Goal: Task Accomplishment & Management: Manage account settings

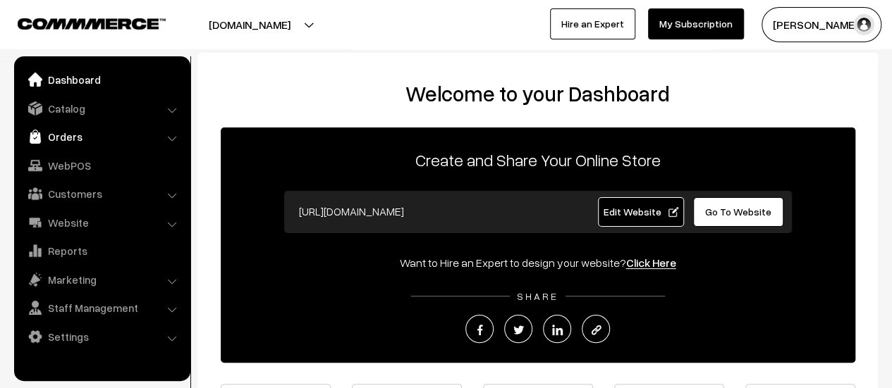
click at [82, 140] on link "Orders" at bounding box center [102, 136] width 168 height 25
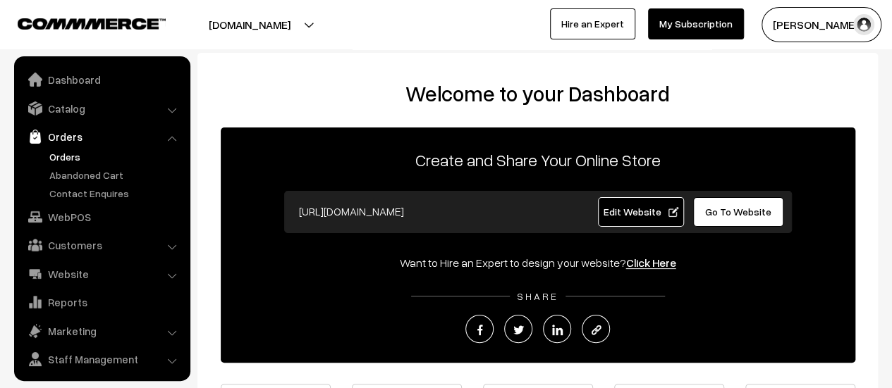
click at [65, 156] on link "Orders" at bounding box center [116, 156] width 140 height 15
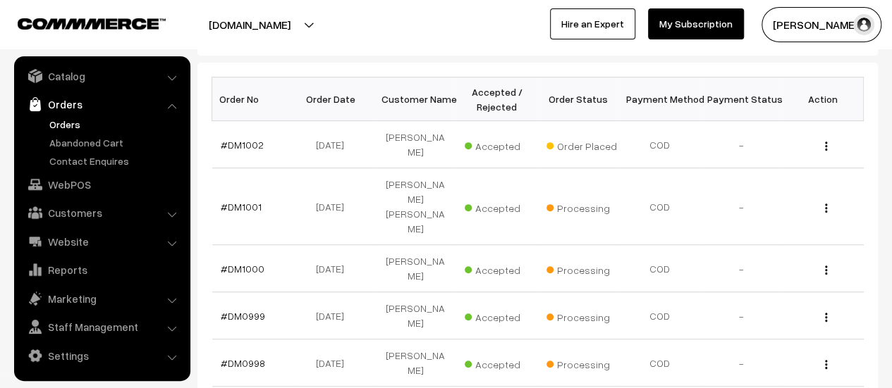
scroll to position [216, 0]
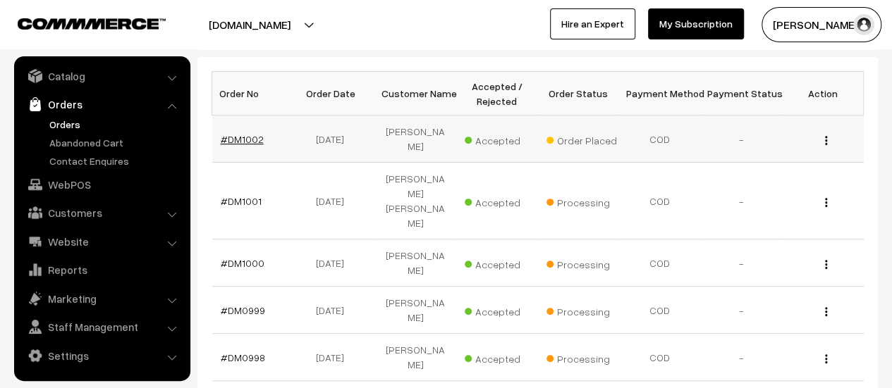
click at [237, 139] on link "#DM1002" at bounding box center [242, 139] width 43 height 12
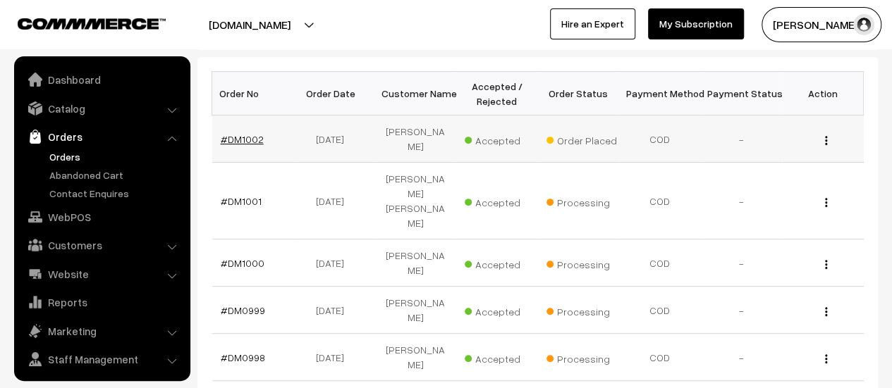
scroll to position [32, 0]
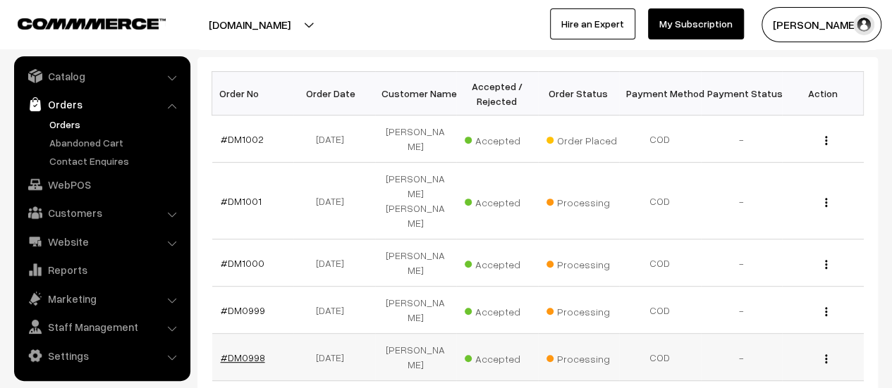
click at [247, 352] on link "#DM0998" at bounding box center [243, 358] width 44 height 12
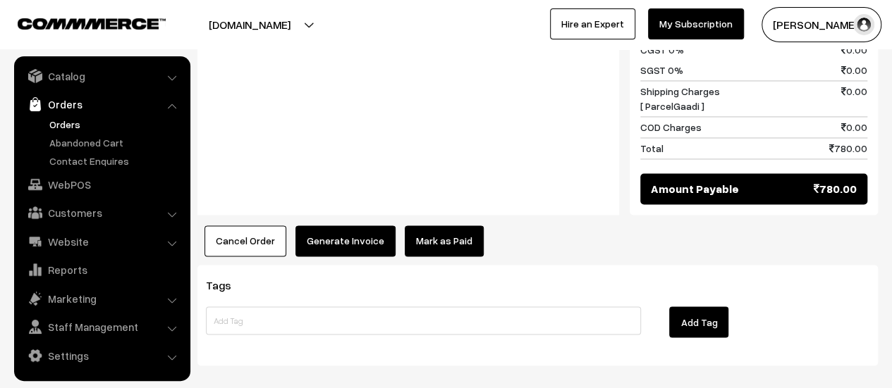
scroll to position [1043, 0]
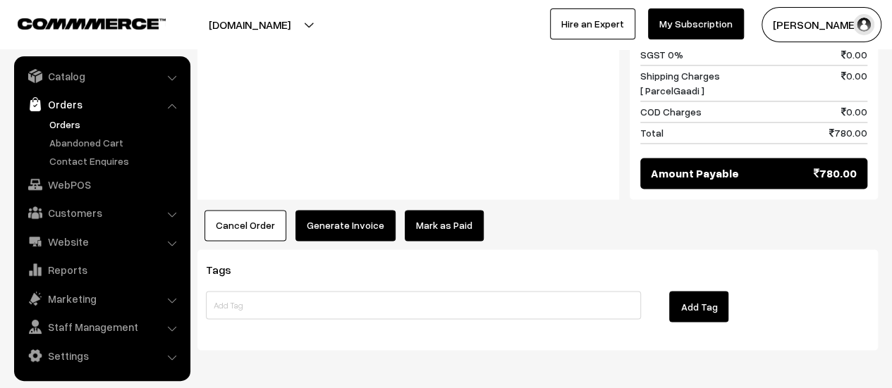
click at [338, 210] on button "Generate Invoice" at bounding box center [345, 225] width 100 height 31
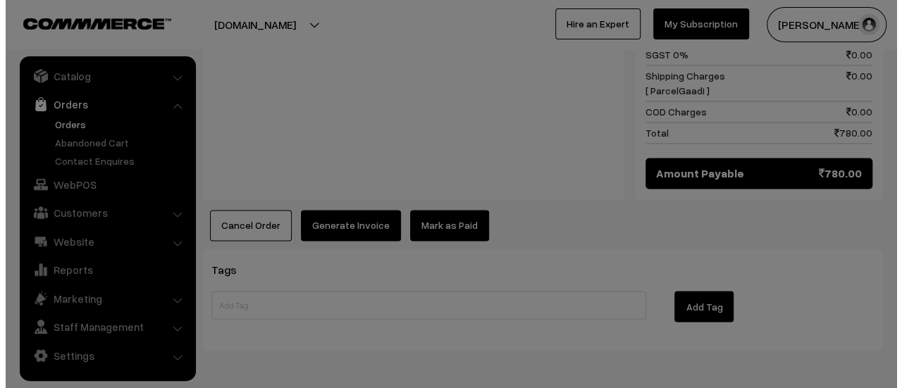
scroll to position [1045, 0]
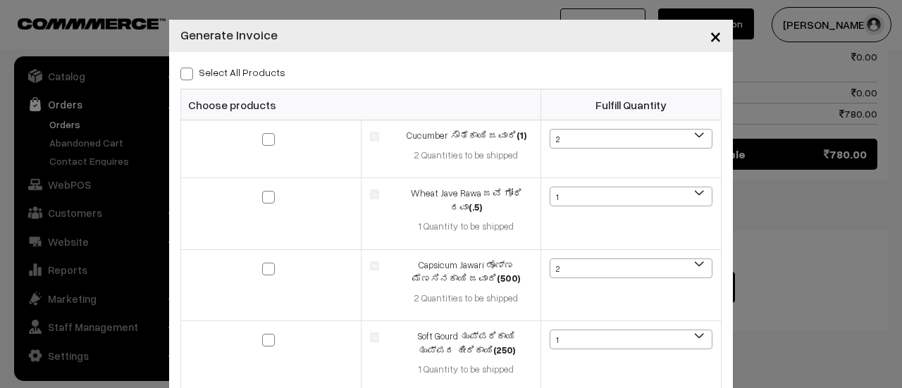
click at [180, 69] on span at bounding box center [186, 74] width 13 height 13
click at [180, 69] on input "Select All Products" at bounding box center [184, 71] width 9 height 9
checkbox input "true"
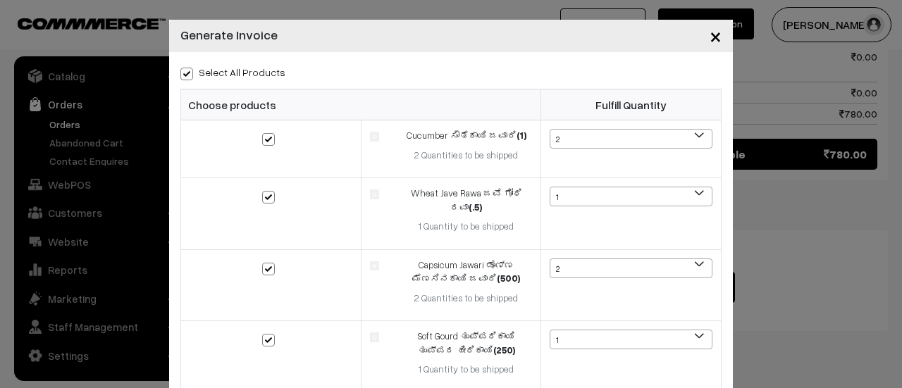
checkbox input "true"
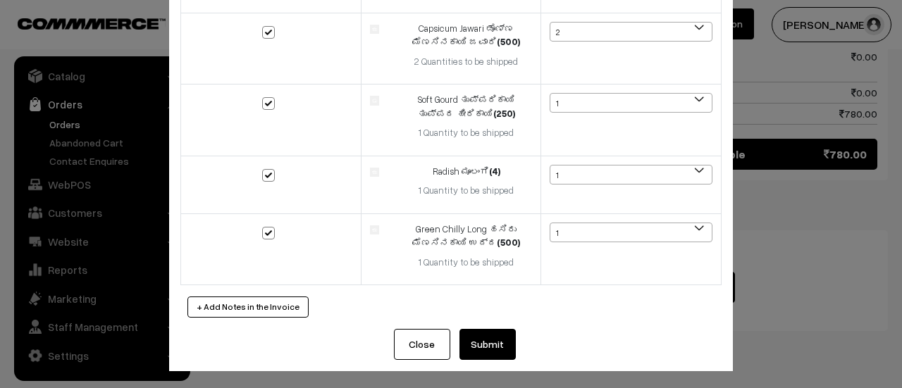
click at [488, 343] on button "Submit" at bounding box center [488, 344] width 56 height 31
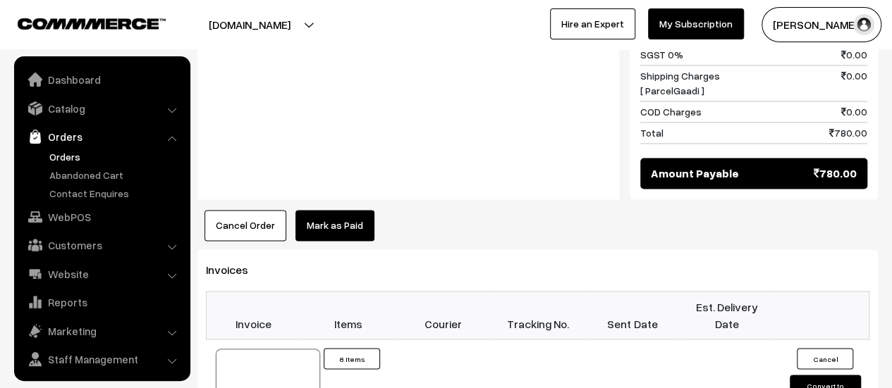
scroll to position [32, 0]
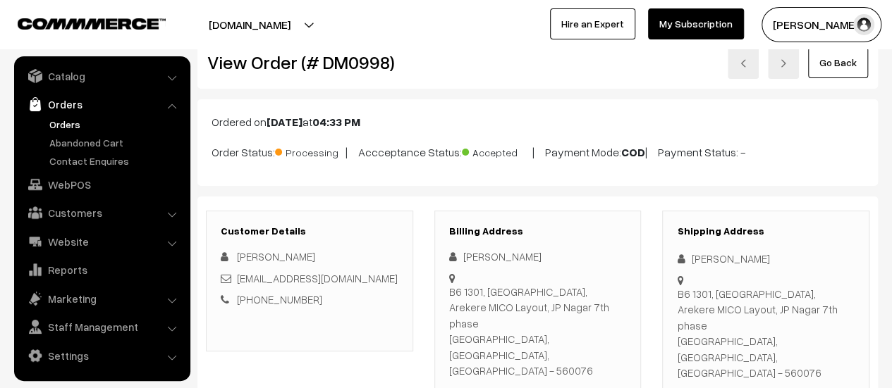
scroll to position [28, 0]
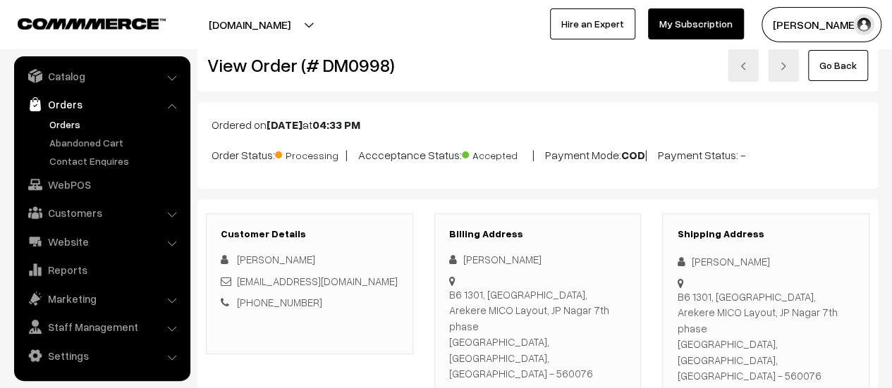
drag, startPoint x: 448, startPoint y: 292, endPoint x: 462, endPoint y: 347, distance: 57.4
click at [462, 347] on div "Neeranjan Shettar B6 1301, L&T South City, Arekere MICO Layout, JP Nagar 7th ph…" at bounding box center [538, 328] width 178 height 152
copy div "B6 1301, L&T South City, Arekere MICO Layout, JP Nagar 7th phase Bengaluru, Kar…"
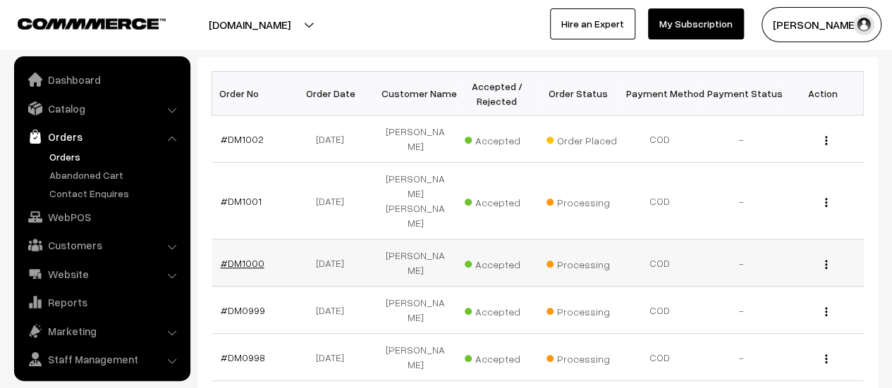
scroll to position [32, 0]
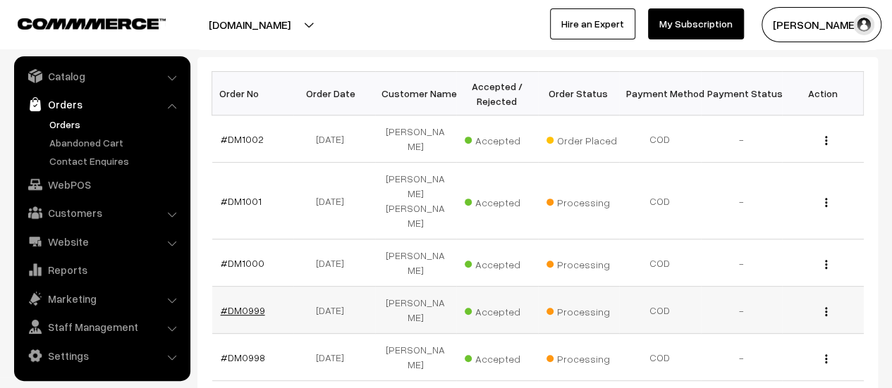
click at [245, 304] on link "#DM0999" at bounding box center [243, 310] width 44 height 12
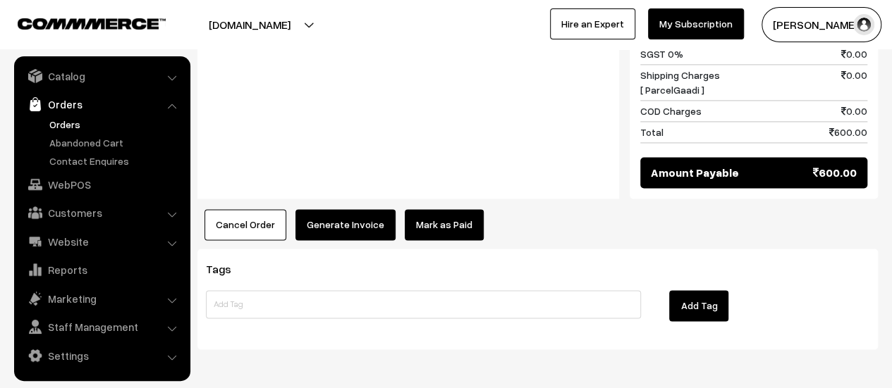
scroll to position [978, 0]
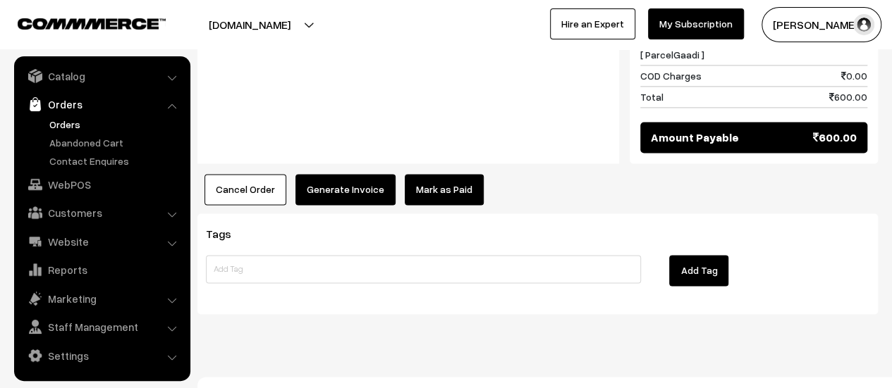
click at [343, 174] on button "Generate Invoice" at bounding box center [345, 189] width 100 height 31
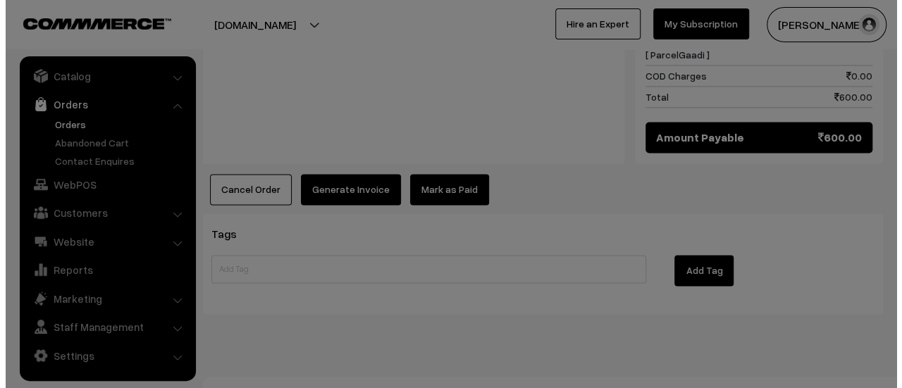
scroll to position [977, 0]
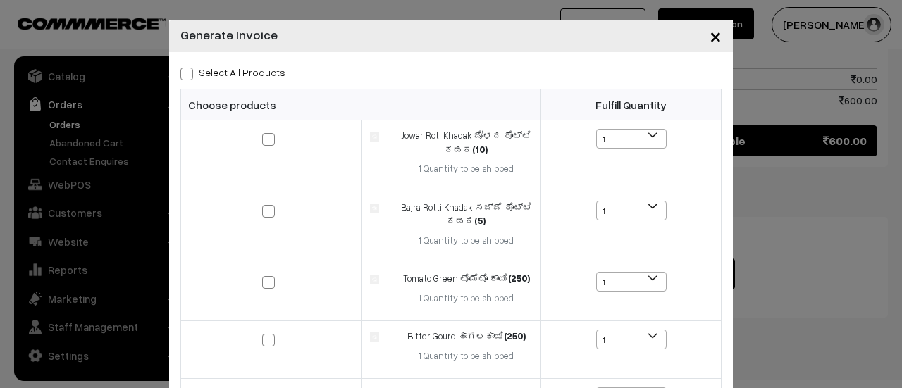
click at [180, 76] on span at bounding box center [186, 74] width 13 height 13
click at [180, 76] on input "Select All Products" at bounding box center [184, 71] width 9 height 9
checkbox input "true"
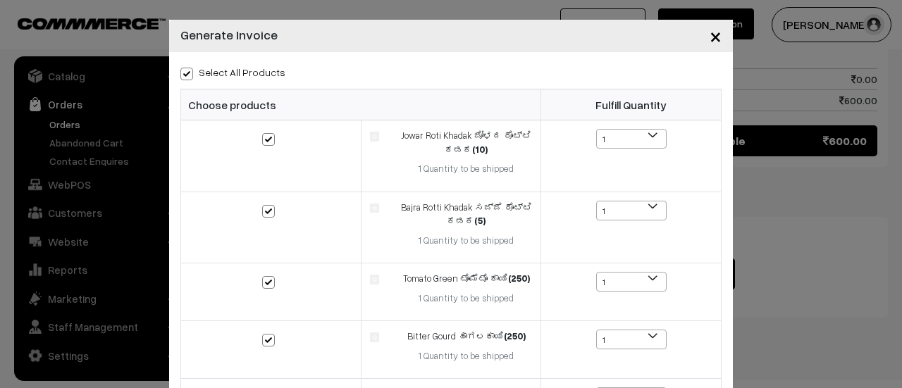
checkbox input "true"
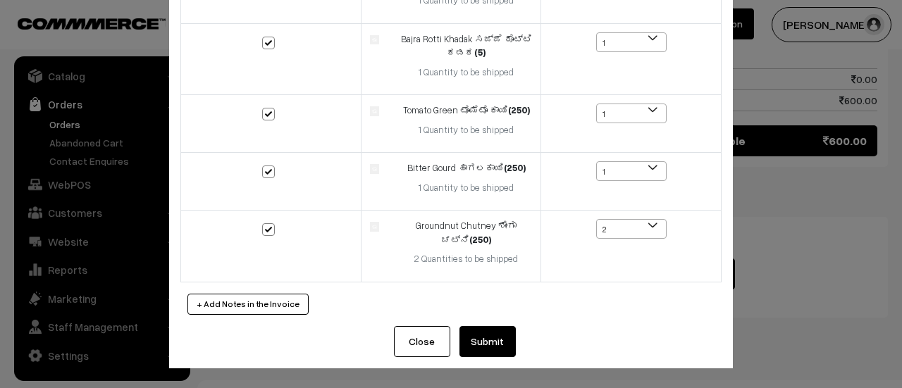
click at [493, 345] on button "Submit" at bounding box center [488, 341] width 56 height 31
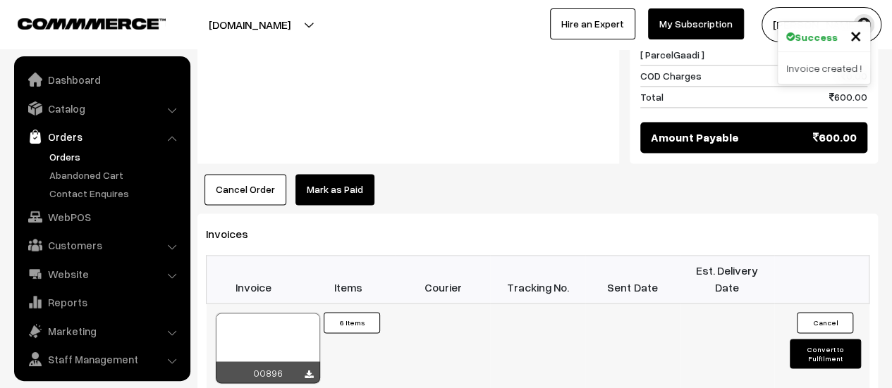
scroll to position [32, 0]
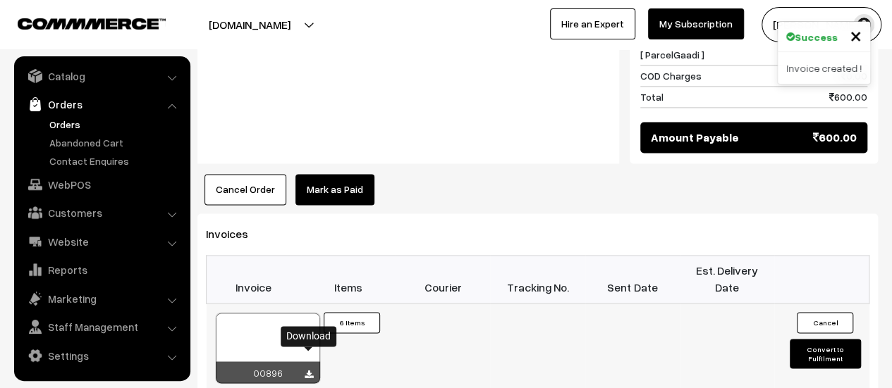
click at [309, 370] on icon at bounding box center [308, 374] width 8 height 9
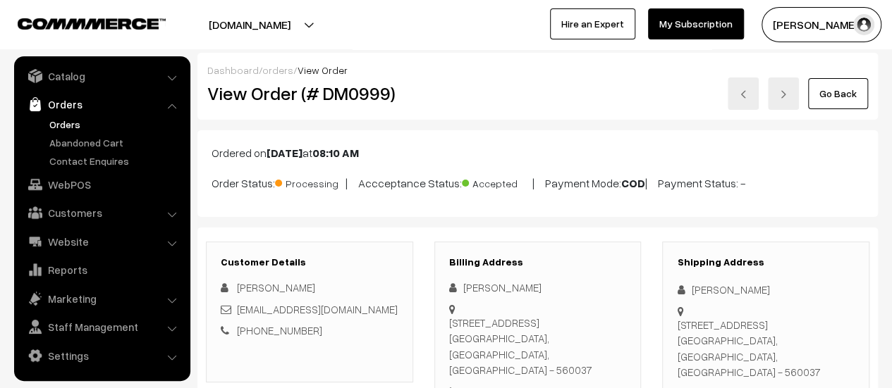
scroll to position [180, 0]
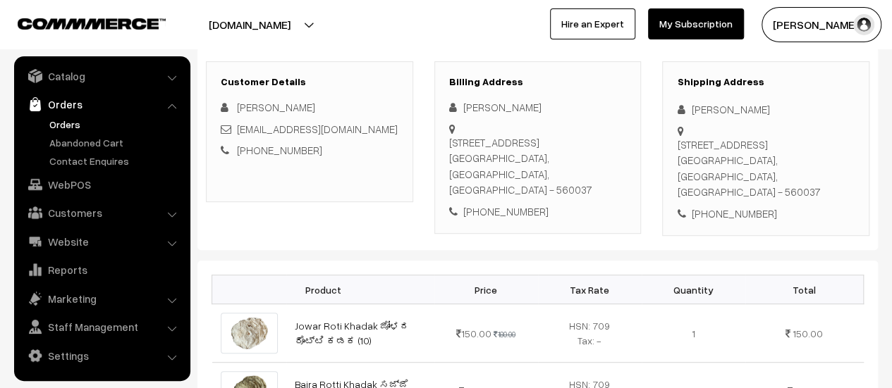
drag, startPoint x: 448, startPoint y: 140, endPoint x: 608, endPoint y: 173, distance: 163.3
click at [608, 173] on div "H no-953,C block,3rd main,aecs Layout,kundalahalli,Bangalore-560037 Bangalore, …" at bounding box center [538, 166] width 178 height 63
copy div "H no-953,C block,3rd main,aecs Layout,kundalahalli,Bangalore-560037 Bangalore, …"
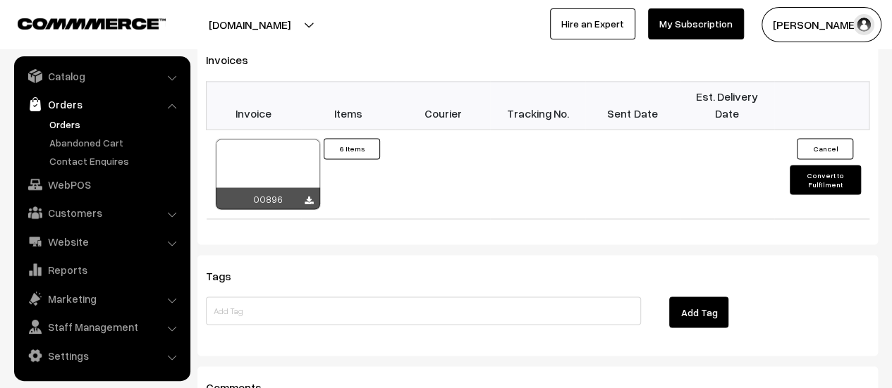
scroll to position [1152, 0]
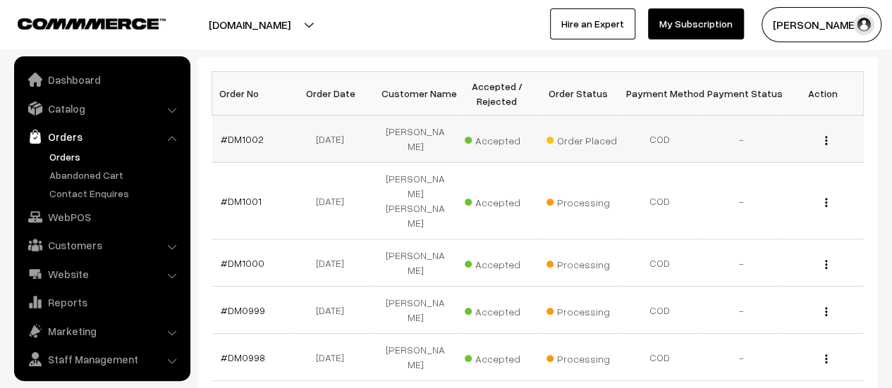
scroll to position [32, 0]
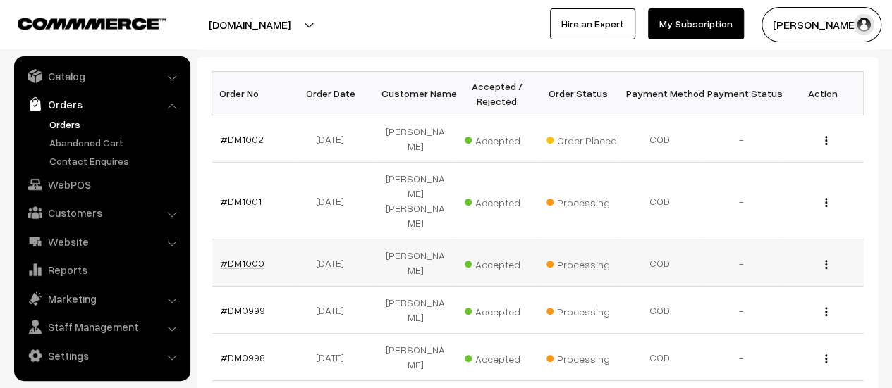
click at [254, 257] on link "#DM1000" at bounding box center [243, 263] width 44 height 12
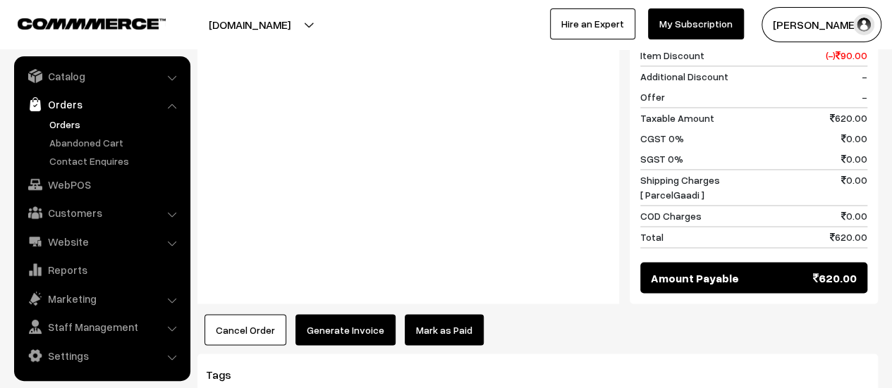
scroll to position [1214, 0]
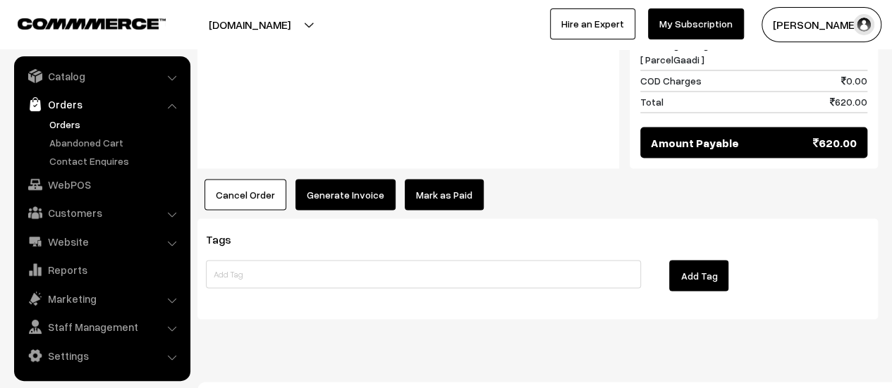
click at [324, 179] on button "Generate Invoice" at bounding box center [345, 194] width 100 height 31
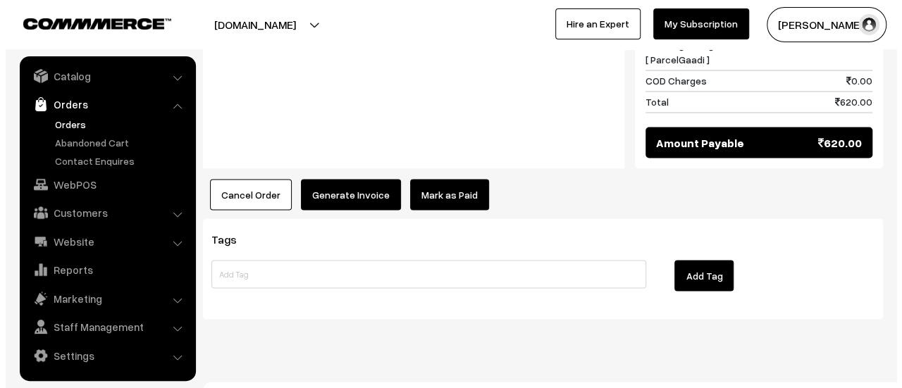
scroll to position [1219, 0]
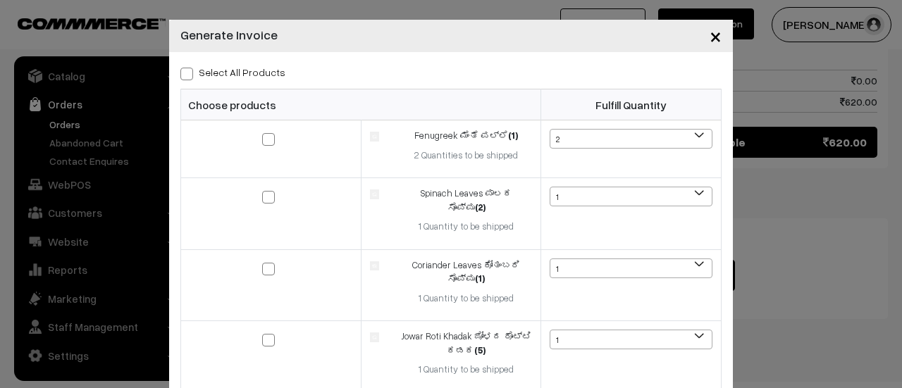
click at [180, 75] on span at bounding box center [186, 74] width 13 height 13
click at [180, 75] on input "Select All Products" at bounding box center [184, 71] width 9 height 9
checkbox input "true"
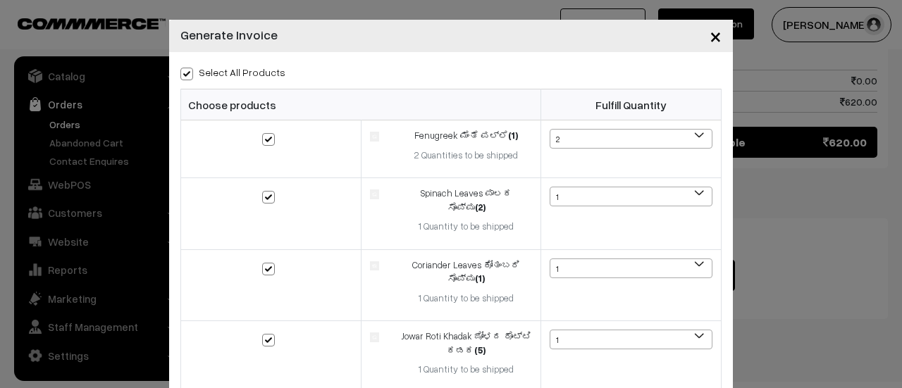
checkbox input "true"
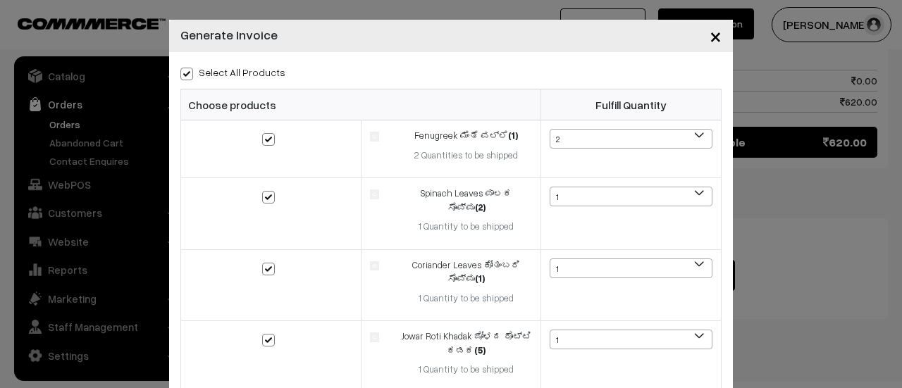
checkbox input "true"
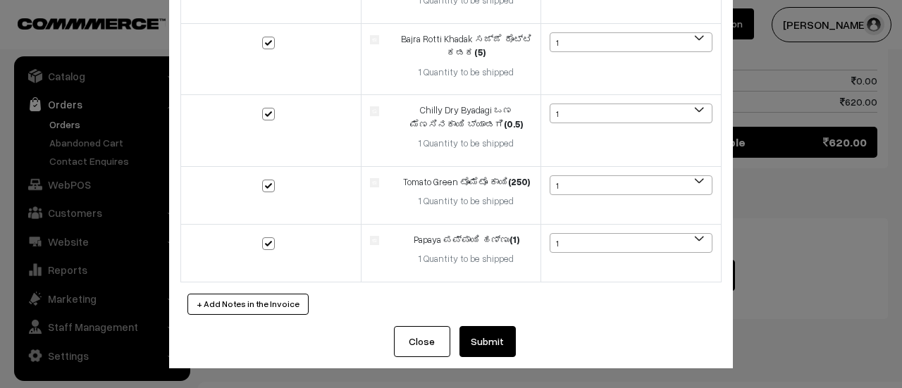
click at [496, 337] on button "Submit" at bounding box center [488, 341] width 56 height 31
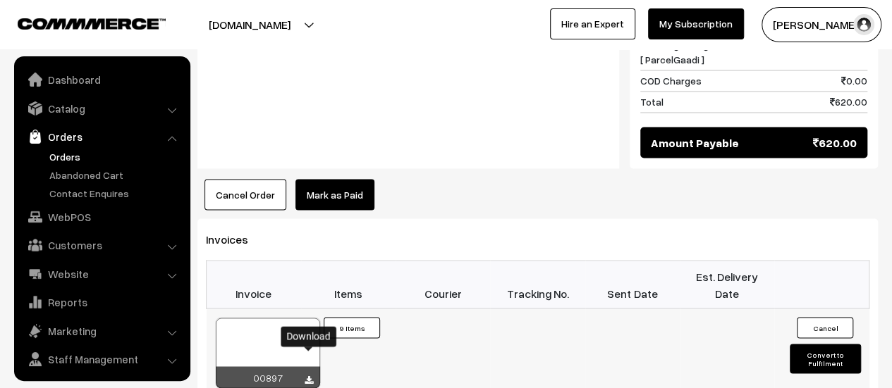
scroll to position [32, 0]
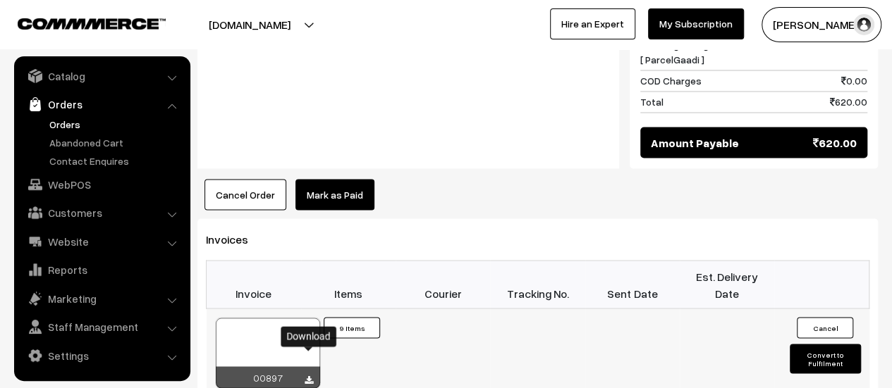
click at [311, 376] on icon at bounding box center [308, 380] width 8 height 9
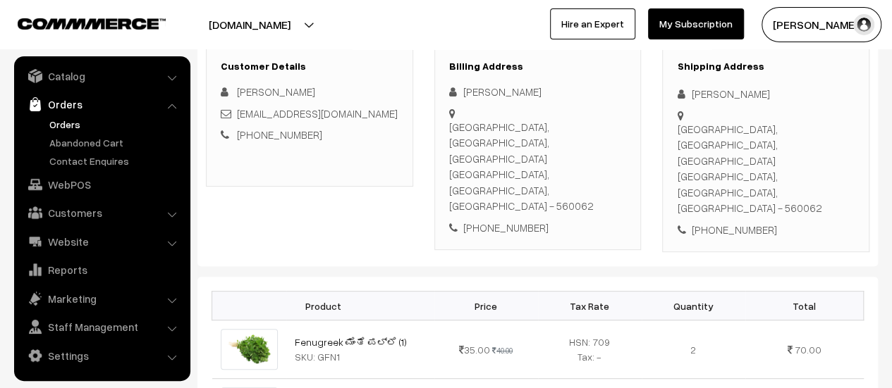
scroll to position [195, 0]
click at [451, 125] on div "Metropolis Midtown Apartment,#B214, Chunchgatta Main Road Ganapathipura Konanak…" at bounding box center [538, 168] width 178 height 95
drag, startPoint x: 450, startPoint y: 125, endPoint x: 613, endPoint y: 188, distance: 174.7
click at [613, 188] on div "Metropolis Midtown Apartment,#B214, Chunchgatta Main Road Ganapathipura Konanak…" at bounding box center [538, 168] width 178 height 95
copy div "Metropolis Midtown Apartment,#B214, Chunchgatta Main Road Ganapathipura Konanak…"
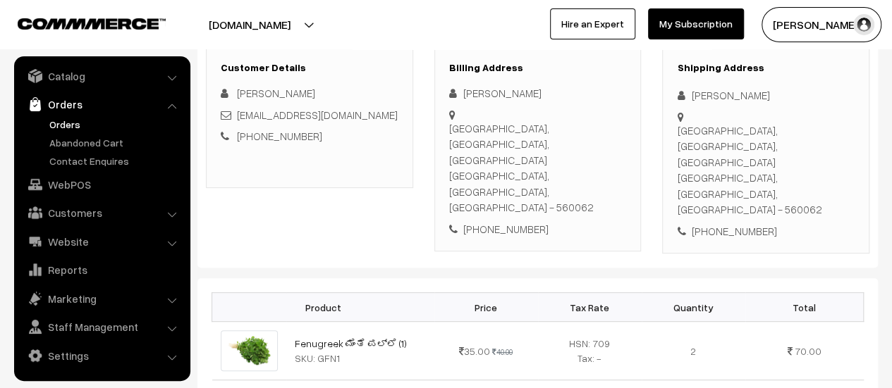
scroll to position [0, 0]
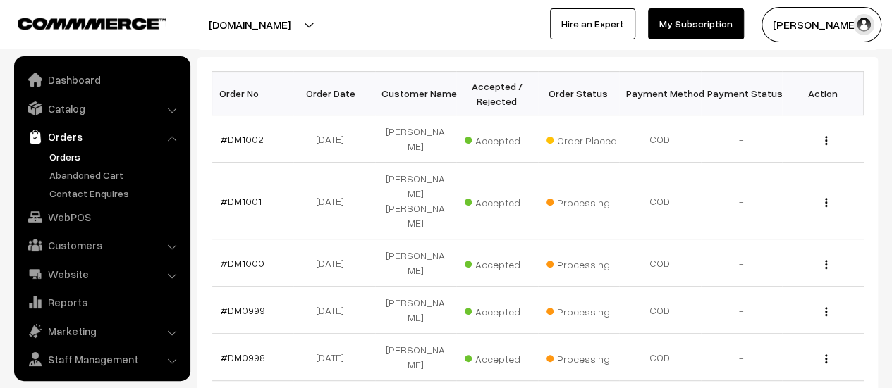
scroll to position [32, 0]
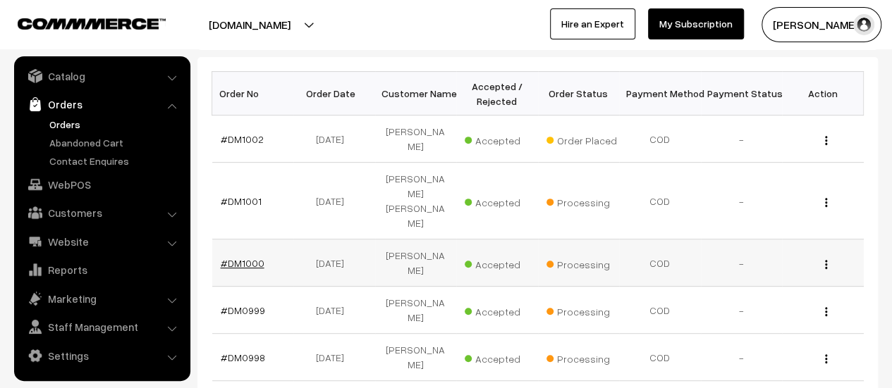
click at [245, 257] on link "#DM1000" at bounding box center [243, 263] width 44 height 12
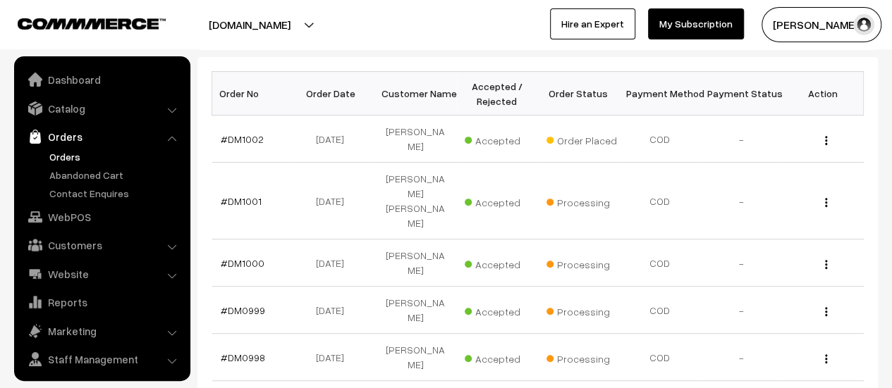
scroll to position [32, 0]
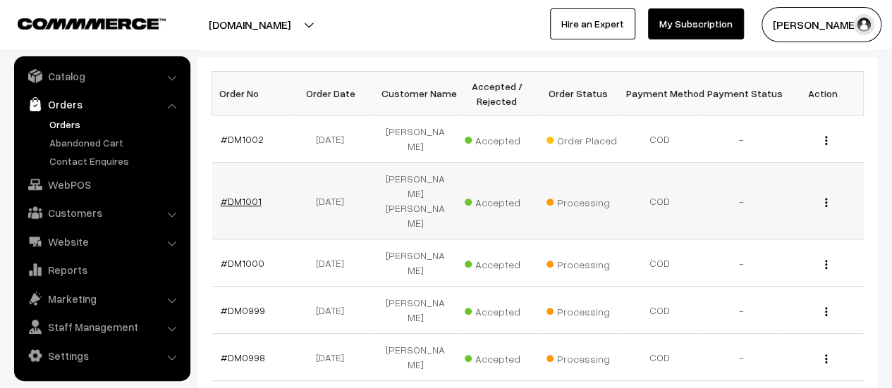
click at [236, 195] on link "#DM1001" at bounding box center [241, 201] width 41 height 12
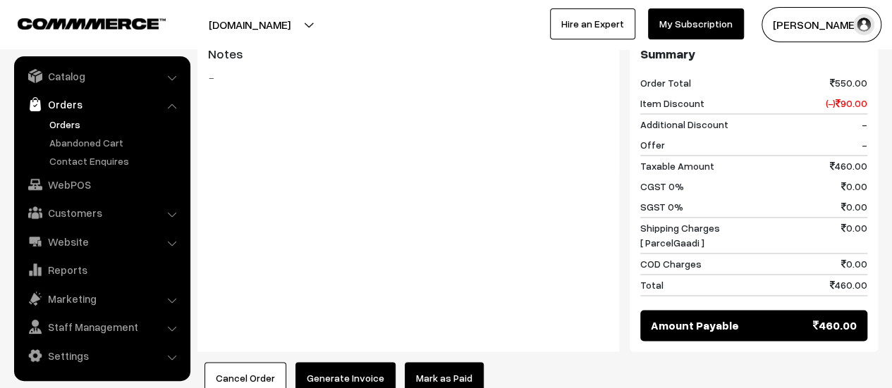
scroll to position [1109, 0]
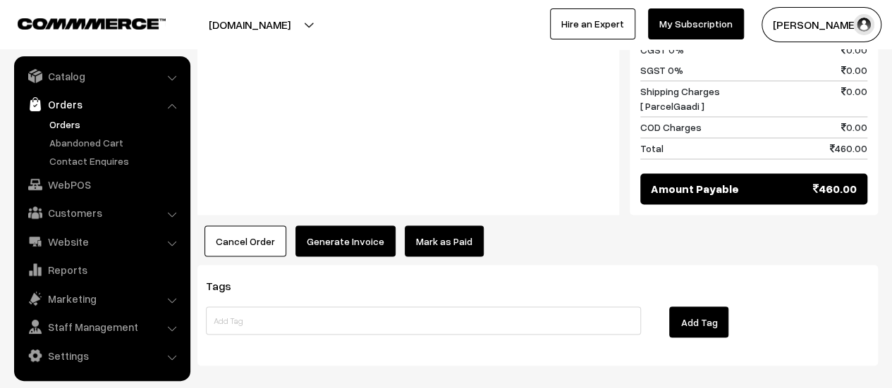
click at [302, 226] on button "Generate Invoice" at bounding box center [345, 241] width 100 height 31
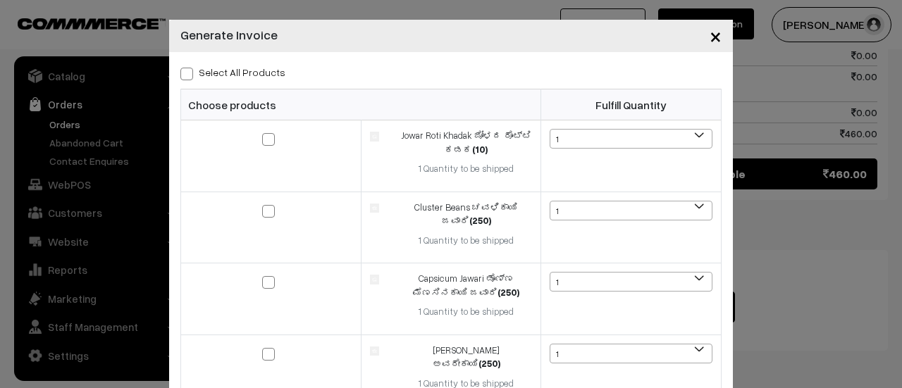
click at [180, 73] on span at bounding box center [186, 74] width 13 height 13
click at [180, 73] on input "Select All Products" at bounding box center [184, 71] width 9 height 9
checkbox input "true"
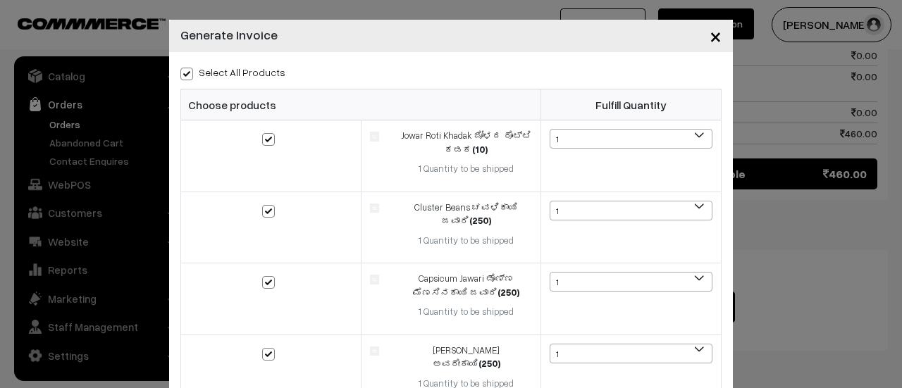
checkbox input "true"
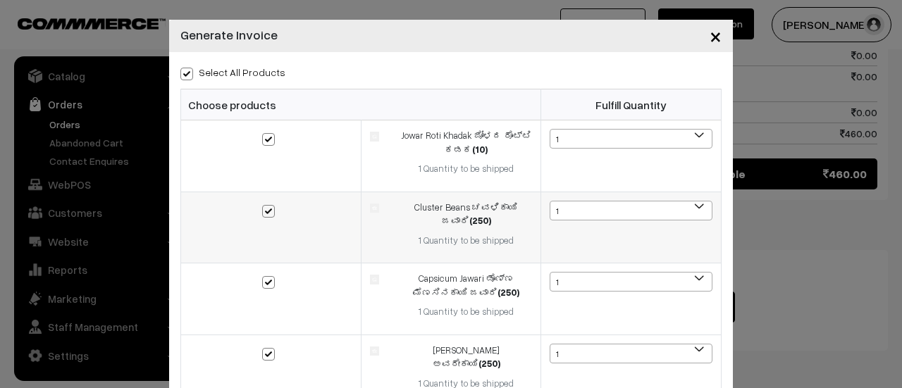
scroll to position [321, 0]
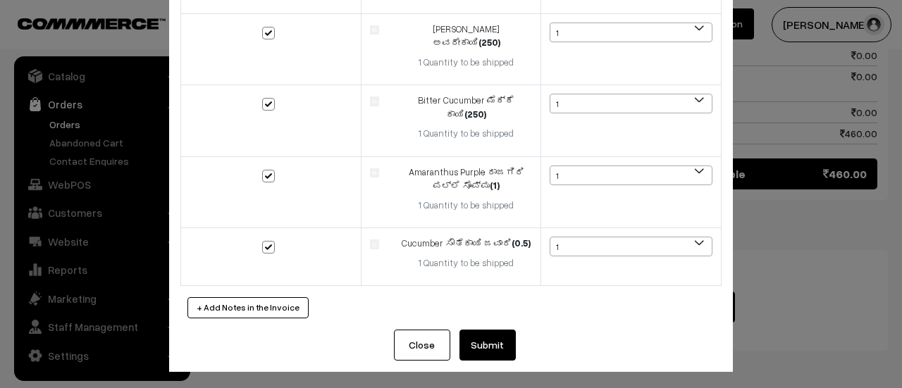
click at [474, 347] on button "Submit" at bounding box center [488, 345] width 56 height 31
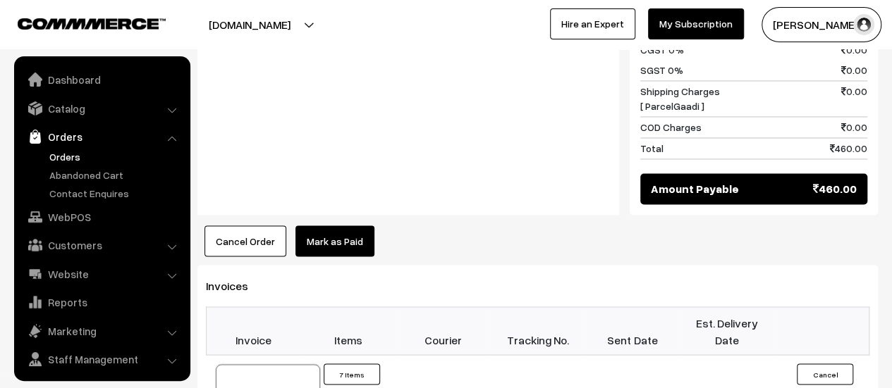
scroll to position [32, 0]
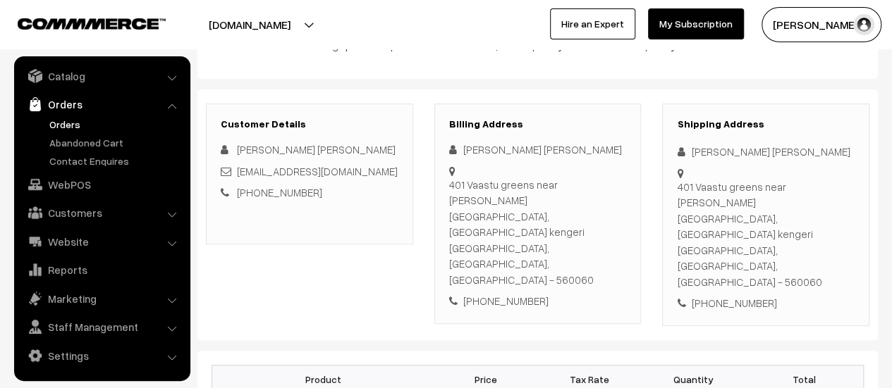
scroll to position [69, 0]
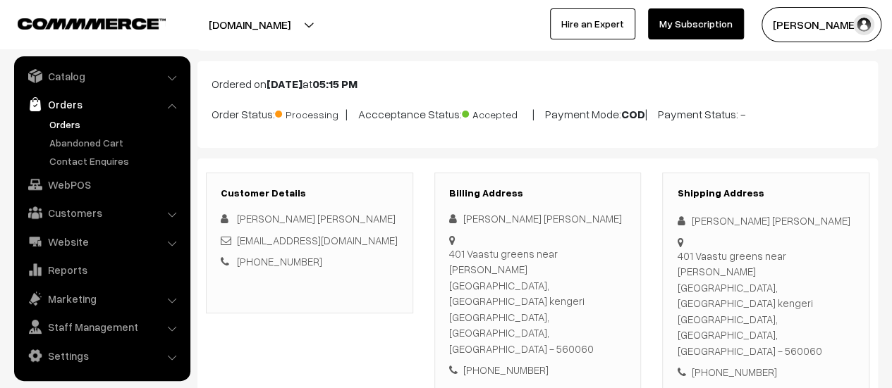
drag, startPoint x: 449, startPoint y: 252, endPoint x: 614, endPoint y: 284, distance: 168.0
click at [614, 284] on div "401 Vaastu greens near gutte anjaneya temple, Kodipalya kengeri Bangalore, Karn…" at bounding box center [538, 301] width 178 height 111
copy div "401 Vaastu greens near gutte anjaneya temple, Kodipalya kengeri Bangalore, Karn…"
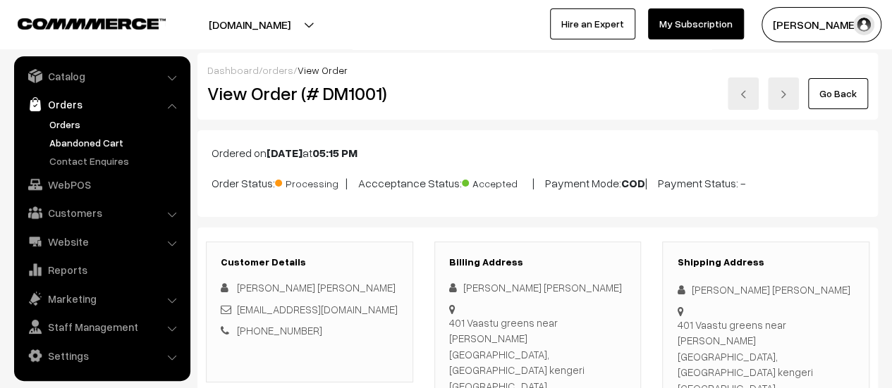
click at [72, 144] on link "Abandoned Cart" at bounding box center [116, 142] width 140 height 15
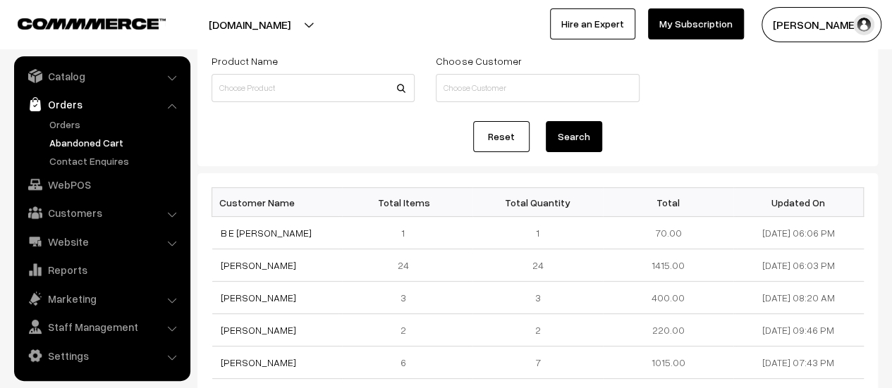
scroll to position [89, 0]
click at [78, 159] on link "Contact Enquires" at bounding box center [116, 161] width 140 height 15
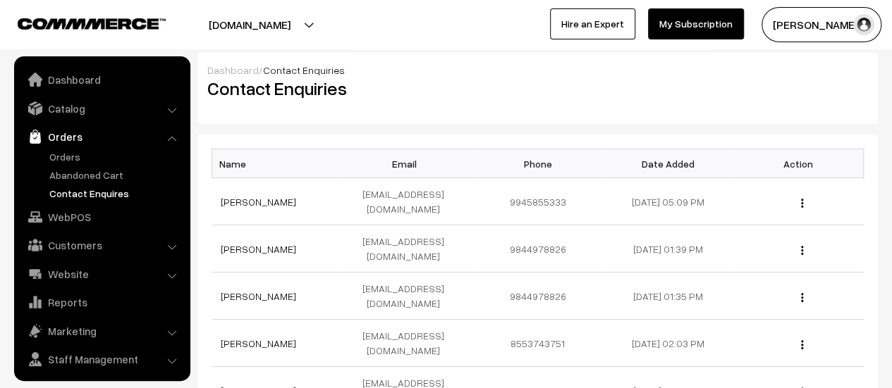
scroll to position [32, 0]
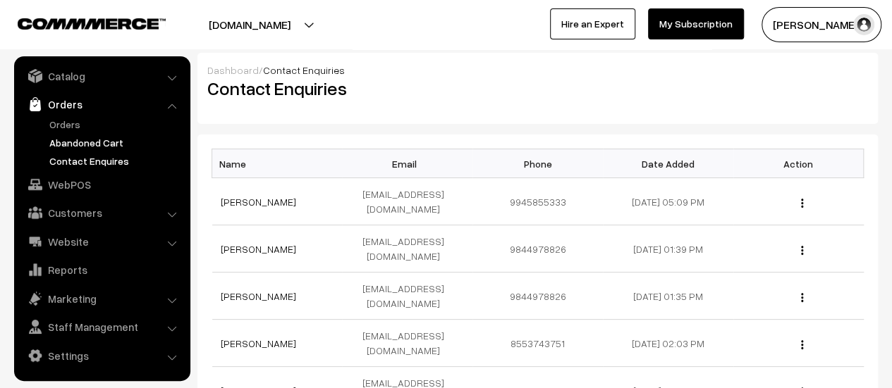
click at [78, 140] on link "Abandoned Cart" at bounding box center [116, 142] width 140 height 15
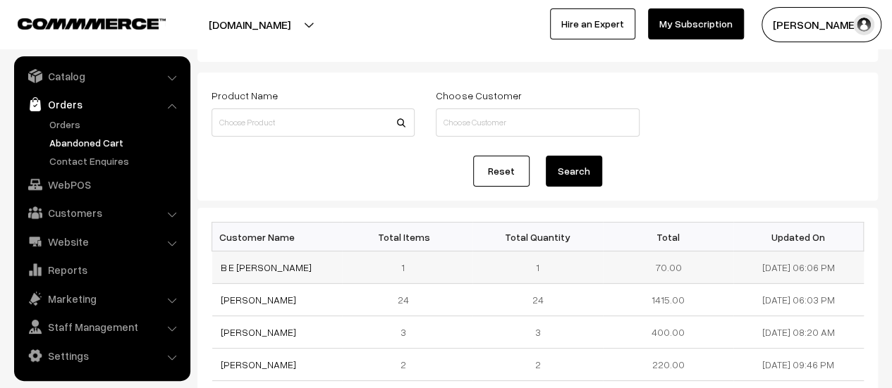
scroll to position [59, 0]
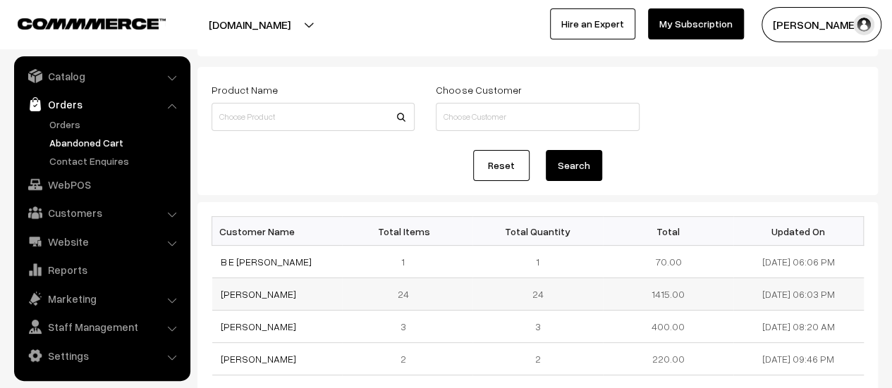
click at [285, 291] on td "Prashant Desai" at bounding box center [277, 294] width 130 height 32
drag, startPoint x: 285, startPoint y: 291, endPoint x: 217, endPoint y: 295, distance: 67.8
click at [217, 295] on td "[PERSON_NAME]" at bounding box center [277, 294] width 130 height 32
copy link "[PERSON_NAME]"
click at [245, 291] on link "Prashant Desai" at bounding box center [258, 294] width 75 height 12
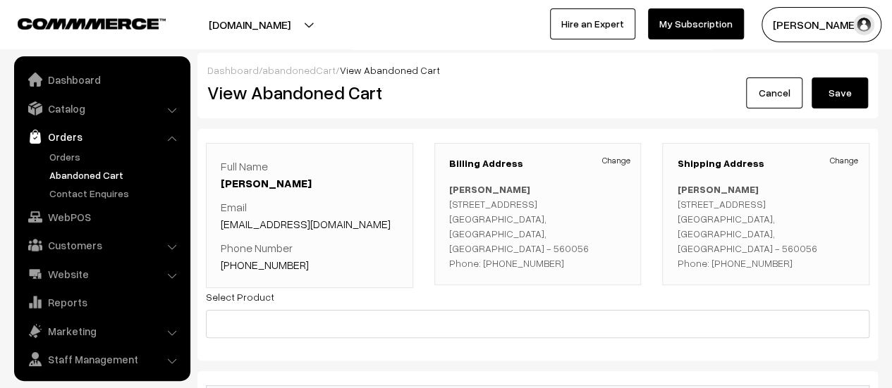
scroll to position [32, 0]
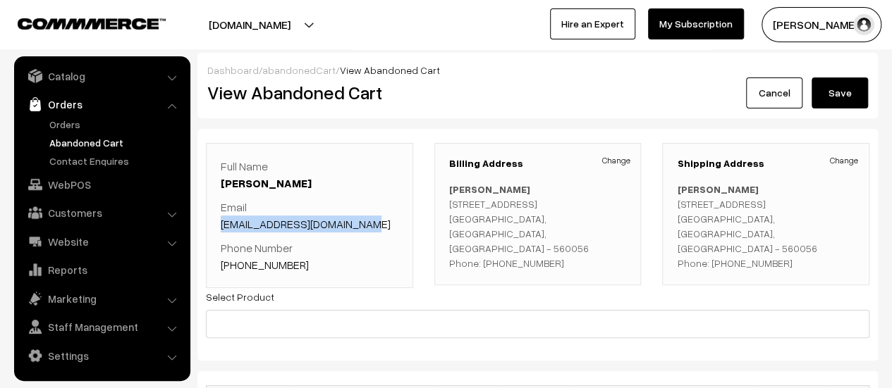
drag, startPoint x: 369, startPoint y: 223, endPoint x: 221, endPoint y: 228, distance: 148.8
click at [221, 228] on p "Email prashant.emperor@gmail.com" at bounding box center [310, 216] width 178 height 34
copy link "prashant.emperor@gmail.com"
click at [304, 265] on p "Phone Number +91 9986674243" at bounding box center [310, 257] width 178 height 34
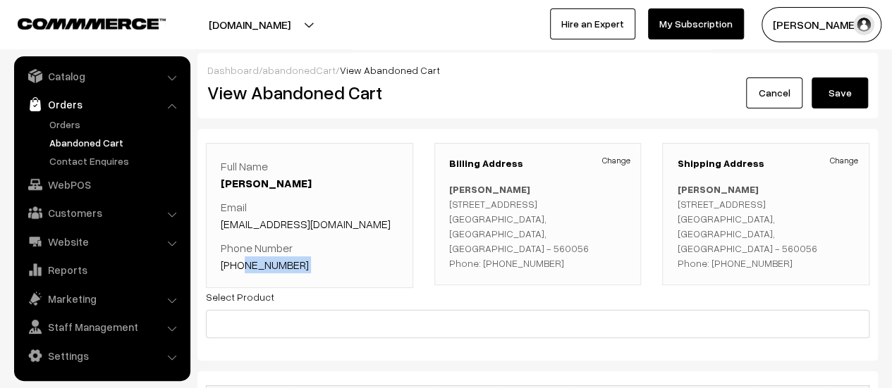
drag, startPoint x: 304, startPoint y: 265, endPoint x: 242, endPoint y: 270, distance: 62.9
click at [242, 270] on p "Phone Number +91 9986674243" at bounding box center [310, 257] width 178 height 34
copy div "9986674243"
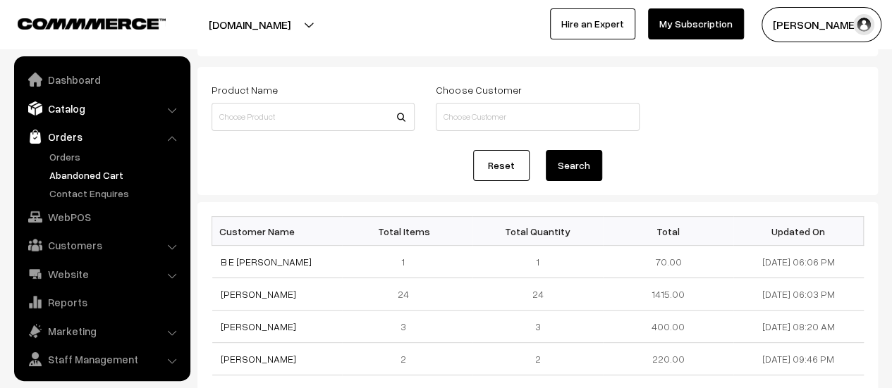
scroll to position [32, 0]
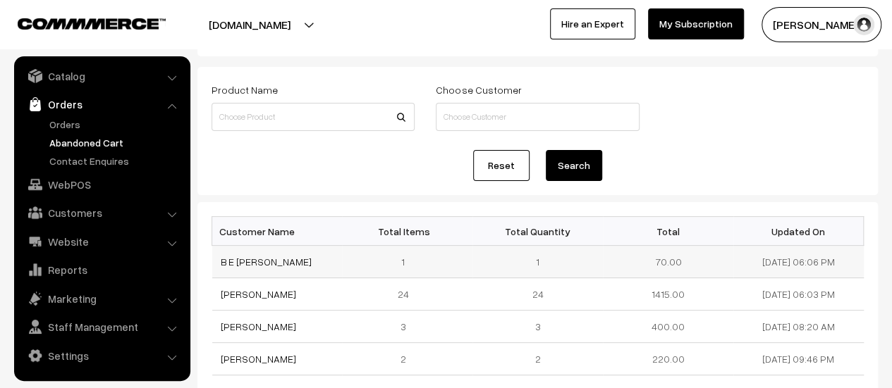
drag, startPoint x: 323, startPoint y: 259, endPoint x: 217, endPoint y: 265, distance: 105.9
click at [217, 265] on td "B E [PERSON_NAME]" at bounding box center [277, 262] width 130 height 32
copy link "B E [PERSON_NAME]"
click at [242, 260] on link "B E [PERSON_NAME]" at bounding box center [266, 262] width 91 height 12
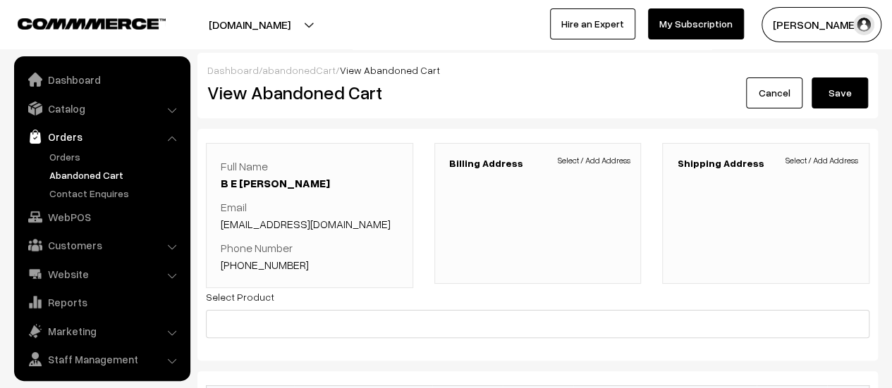
scroll to position [32, 0]
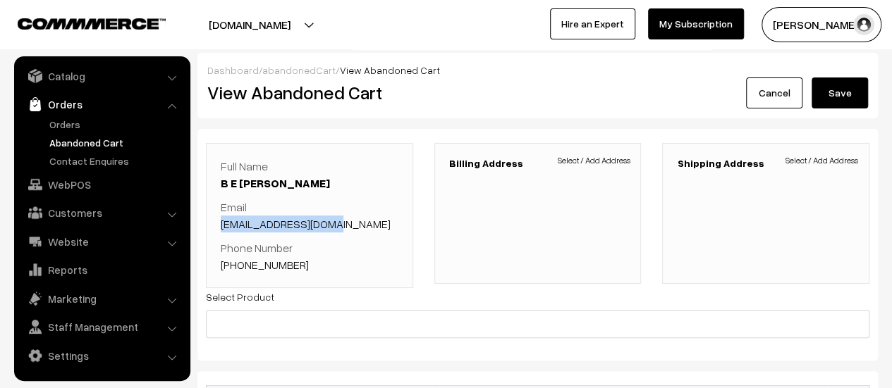
drag, startPoint x: 336, startPoint y: 226, endPoint x: 217, endPoint y: 226, distance: 118.4
click at [217, 226] on div "Full Name B E [PERSON_NAME] Email [EMAIL_ADDRESS][DOMAIN_NAME] Phone Number [PH…" at bounding box center [309, 215] width 207 height 145
copy link "[EMAIL_ADDRESS][DOMAIN_NAME]"
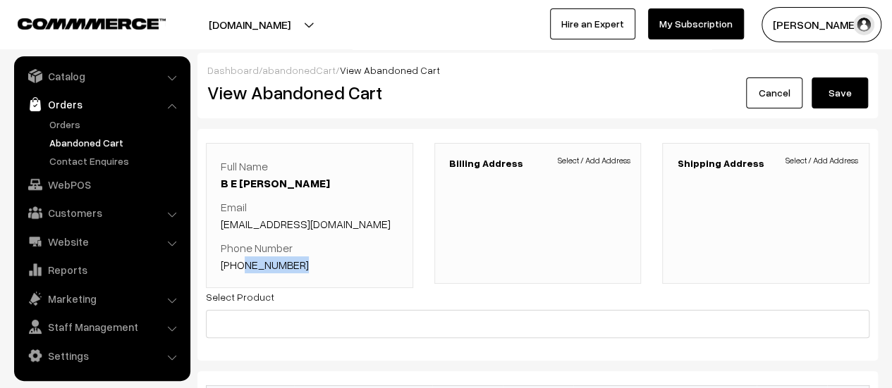
drag, startPoint x: 302, startPoint y: 263, endPoint x: 240, endPoint y: 270, distance: 61.7
click at [240, 270] on p "Phone Number +91 9490724423" at bounding box center [310, 257] width 178 height 34
copy link "9490724423"
click at [82, 156] on link "Contact Enquires" at bounding box center [116, 161] width 140 height 15
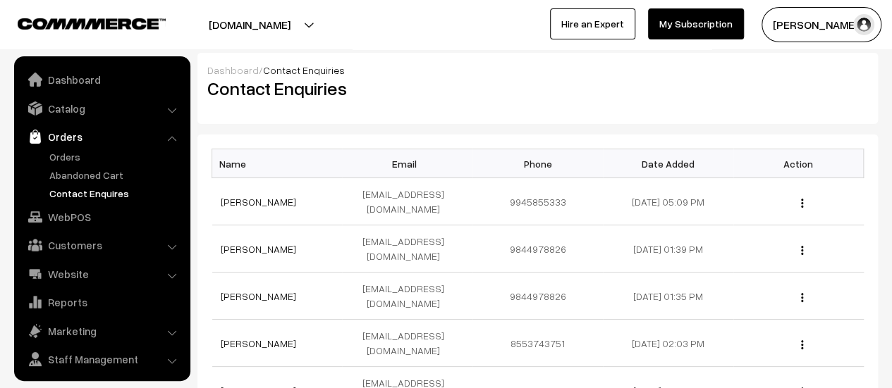
scroll to position [32, 0]
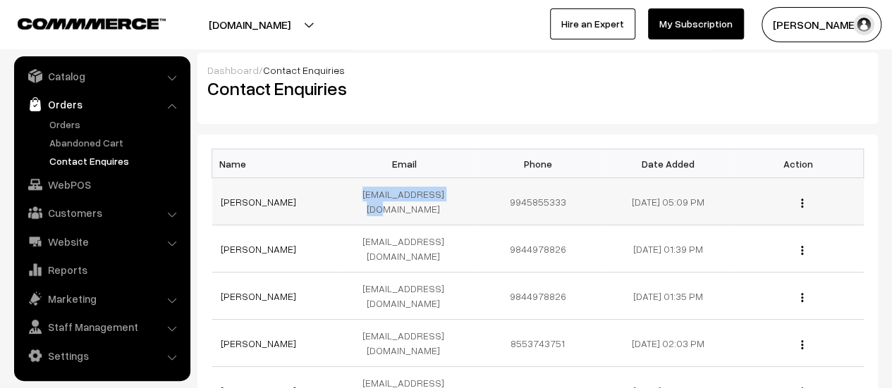
drag, startPoint x: 457, startPoint y: 195, endPoint x: 355, endPoint y: 198, distance: 101.6
click at [355, 198] on td "[EMAIL_ADDRESS][DOMAIN_NAME]" at bounding box center [407, 201] width 130 height 47
copy td "[EMAIL_ADDRESS][DOMAIN_NAME]"
click at [101, 142] on link "Abandoned Cart" at bounding box center [116, 142] width 140 height 15
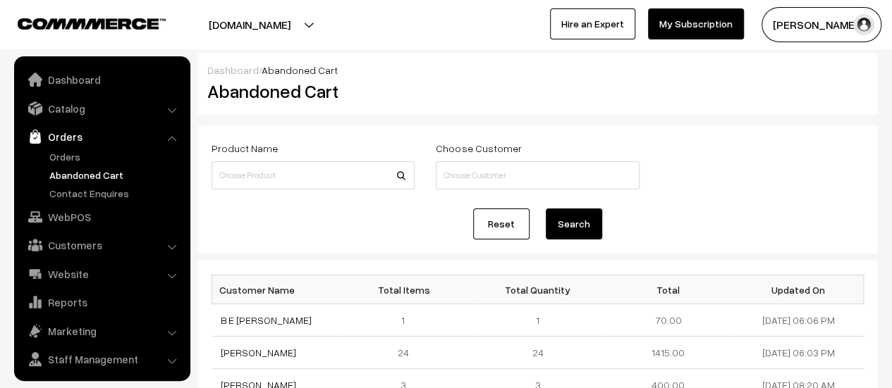
scroll to position [32, 0]
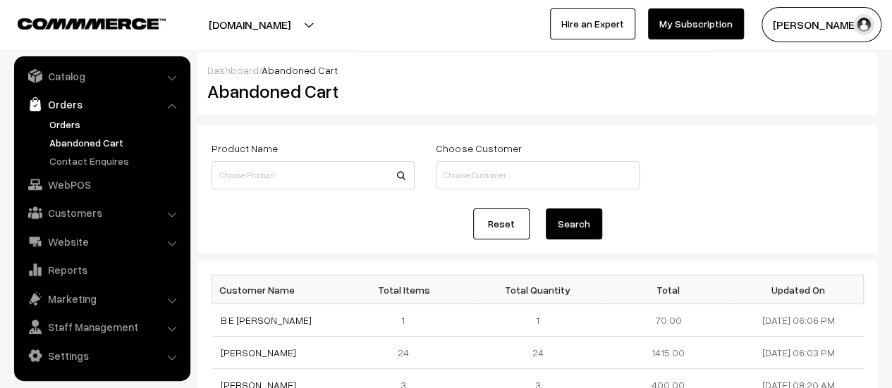
click at [63, 123] on link "Orders" at bounding box center [116, 124] width 140 height 15
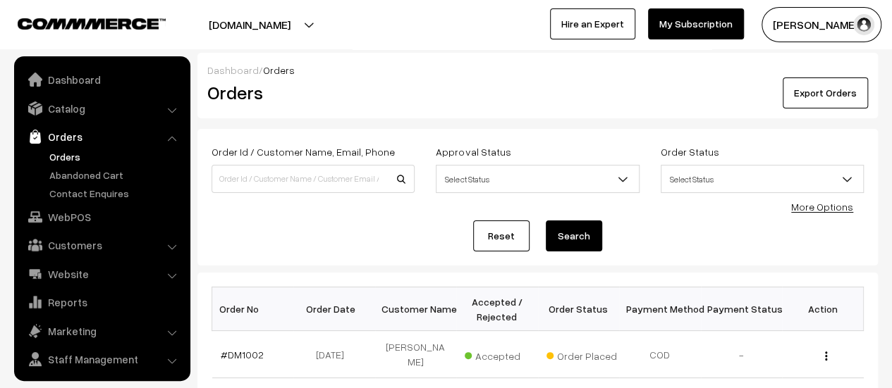
scroll to position [32, 0]
